Goal: Information Seeking & Learning: Learn about a topic

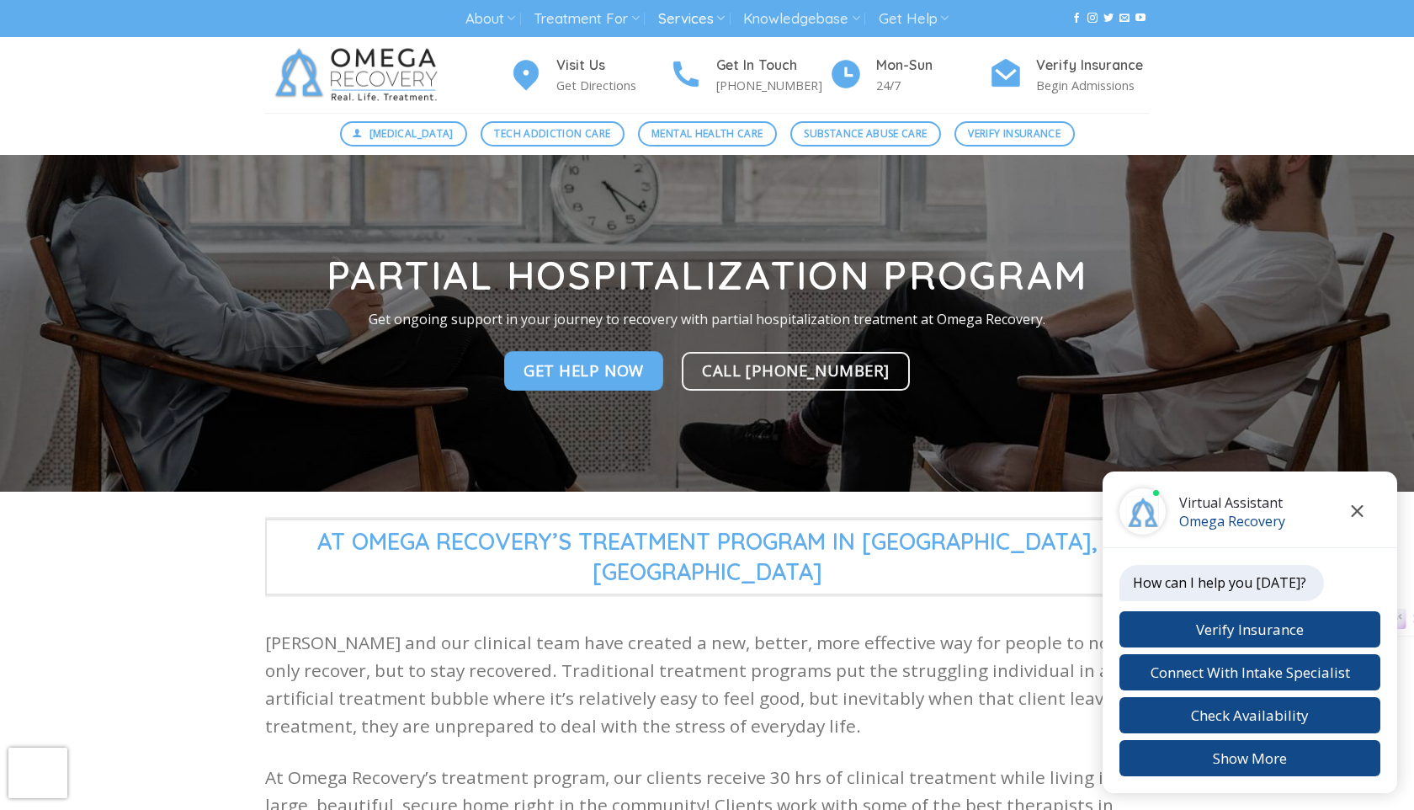
click at [1359, 510] on icon "Close chat" at bounding box center [1357, 511] width 12 height 12
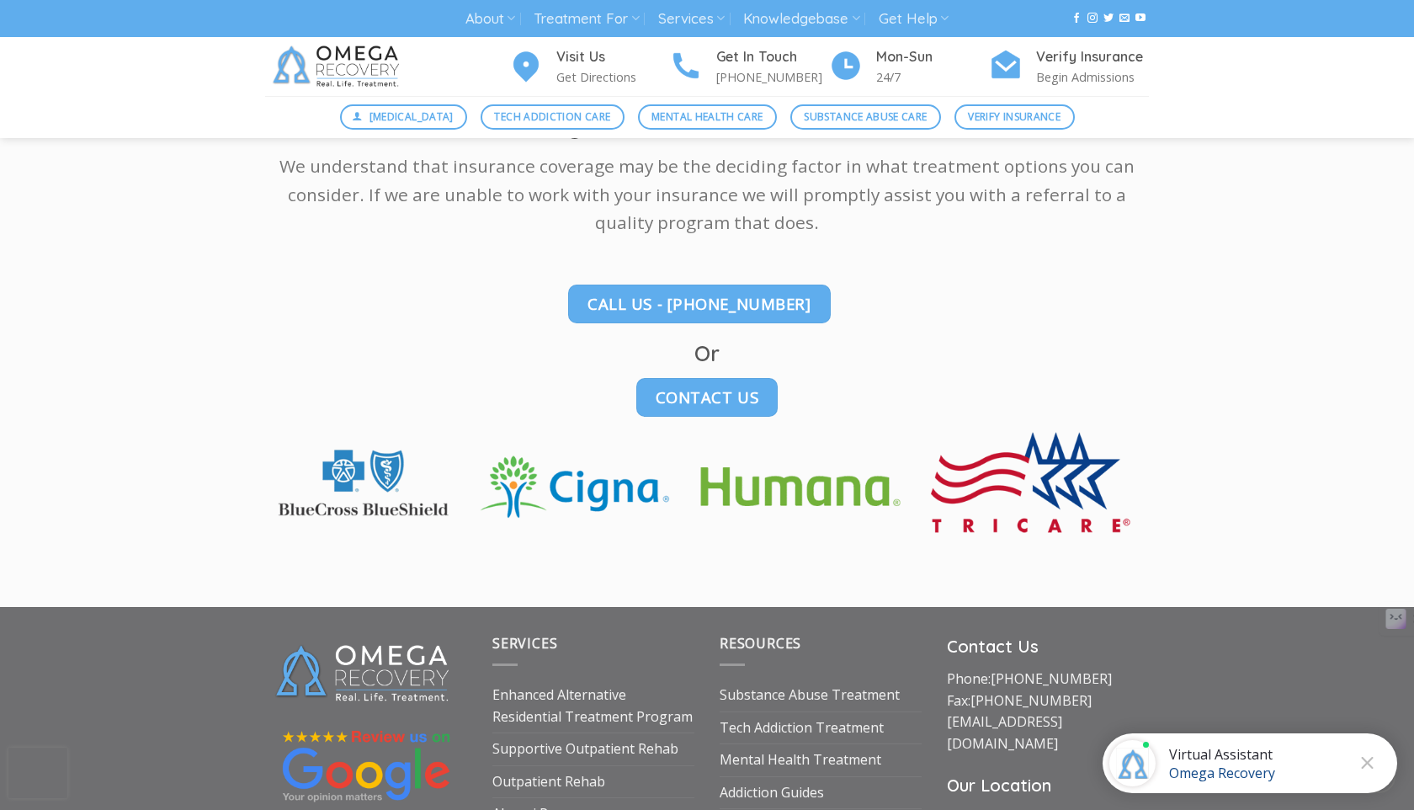
scroll to position [3836, 0]
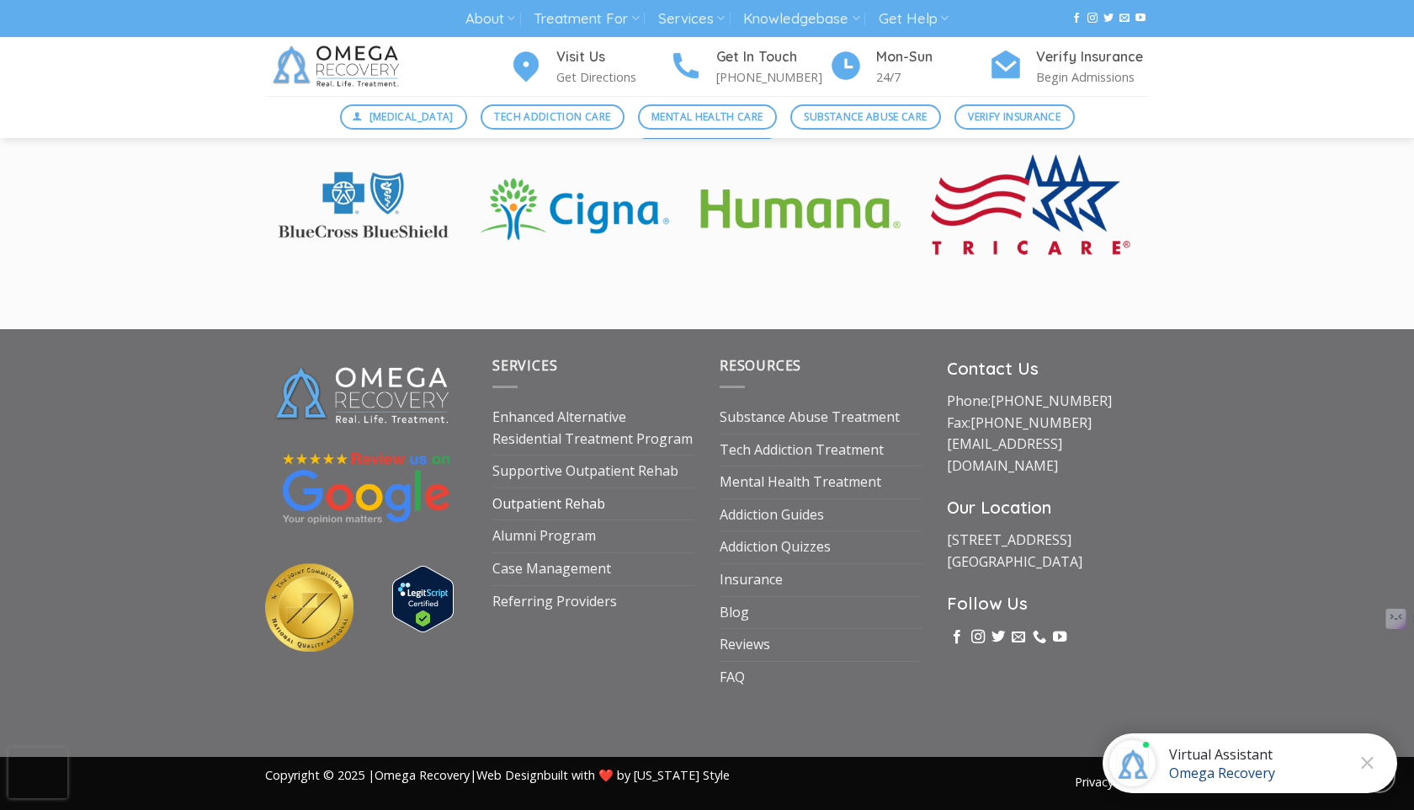
click at [509, 504] on link "Outpatient Rehab" at bounding box center [548, 504] width 113 height 32
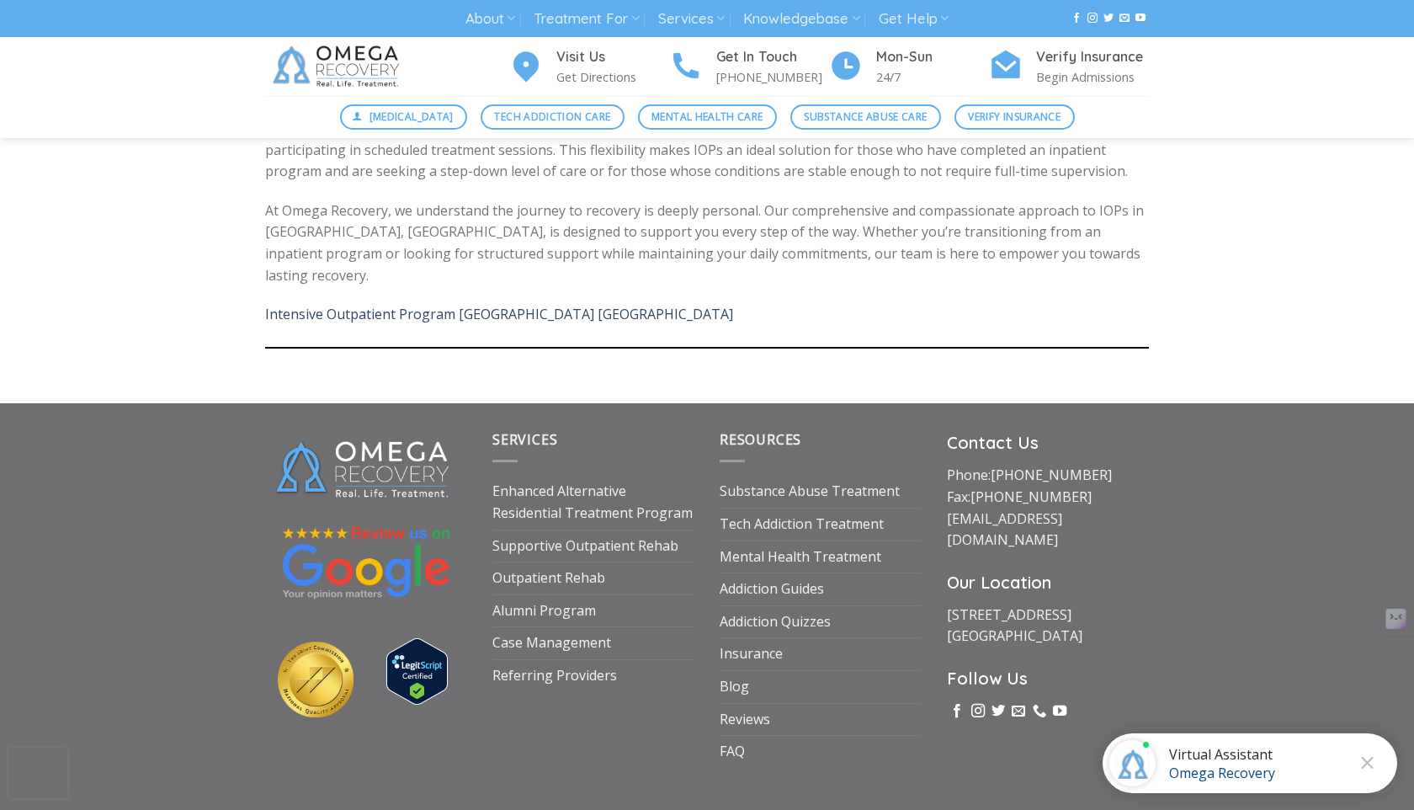
scroll to position [1447, 0]
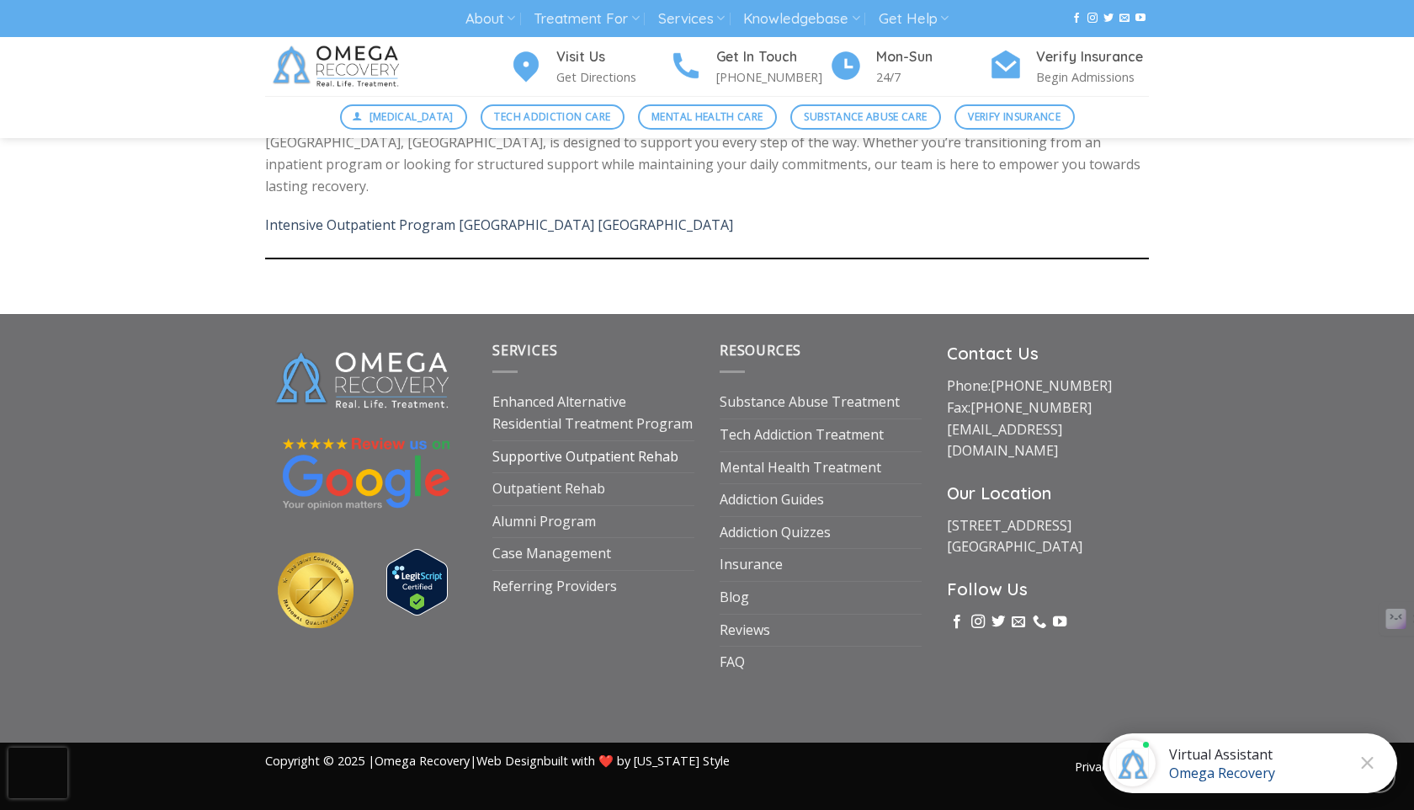
click at [636, 441] on link "Supportive Outpatient Rehab" at bounding box center [585, 457] width 186 height 32
